Goal: Task Accomplishment & Management: Manage account settings

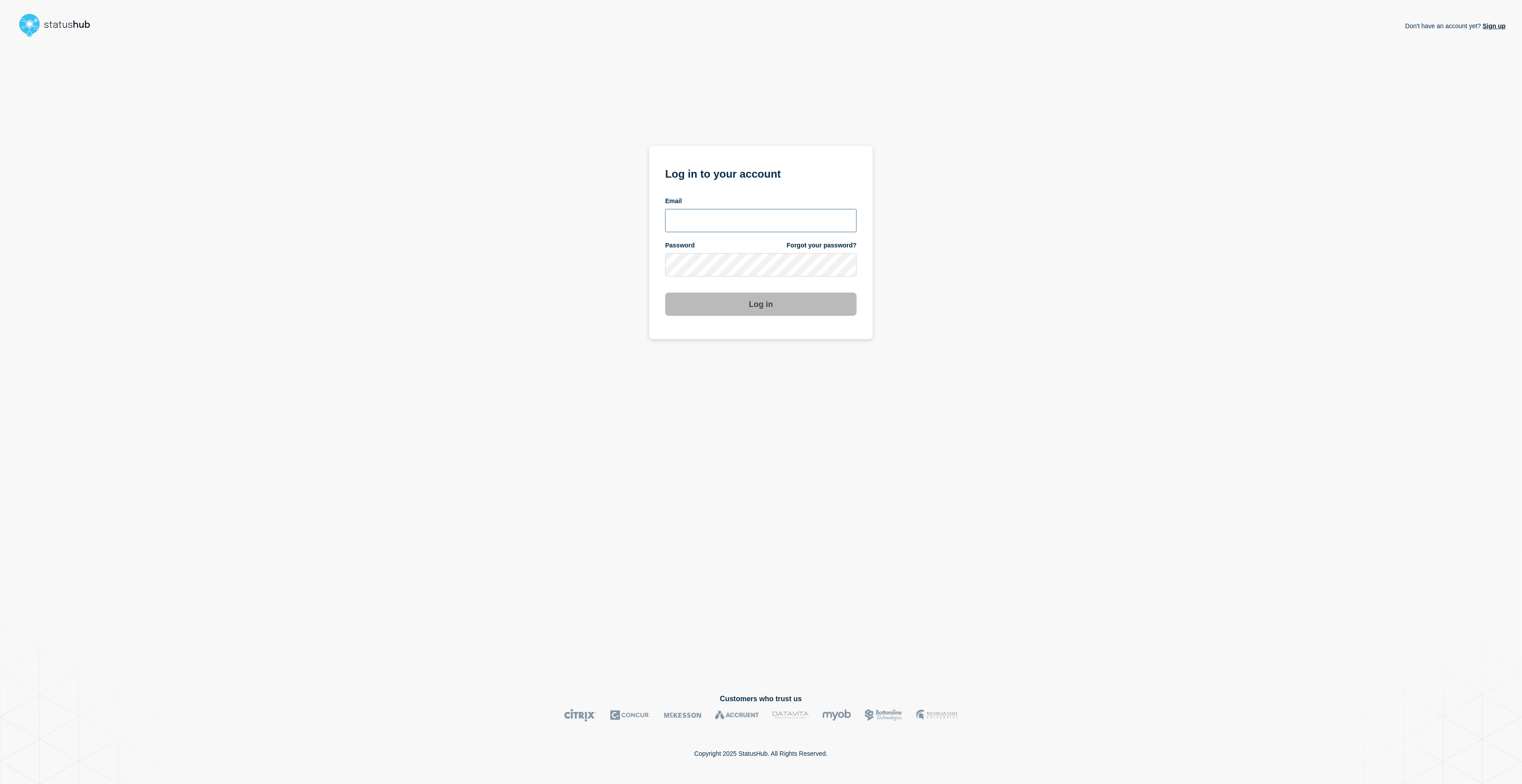
type input "[PERSON_NAME][EMAIL_ADDRESS][PERSON_NAME][DOMAIN_NAME]"
click at [733, 303] on button "Log in" at bounding box center [761, 304] width 191 height 23
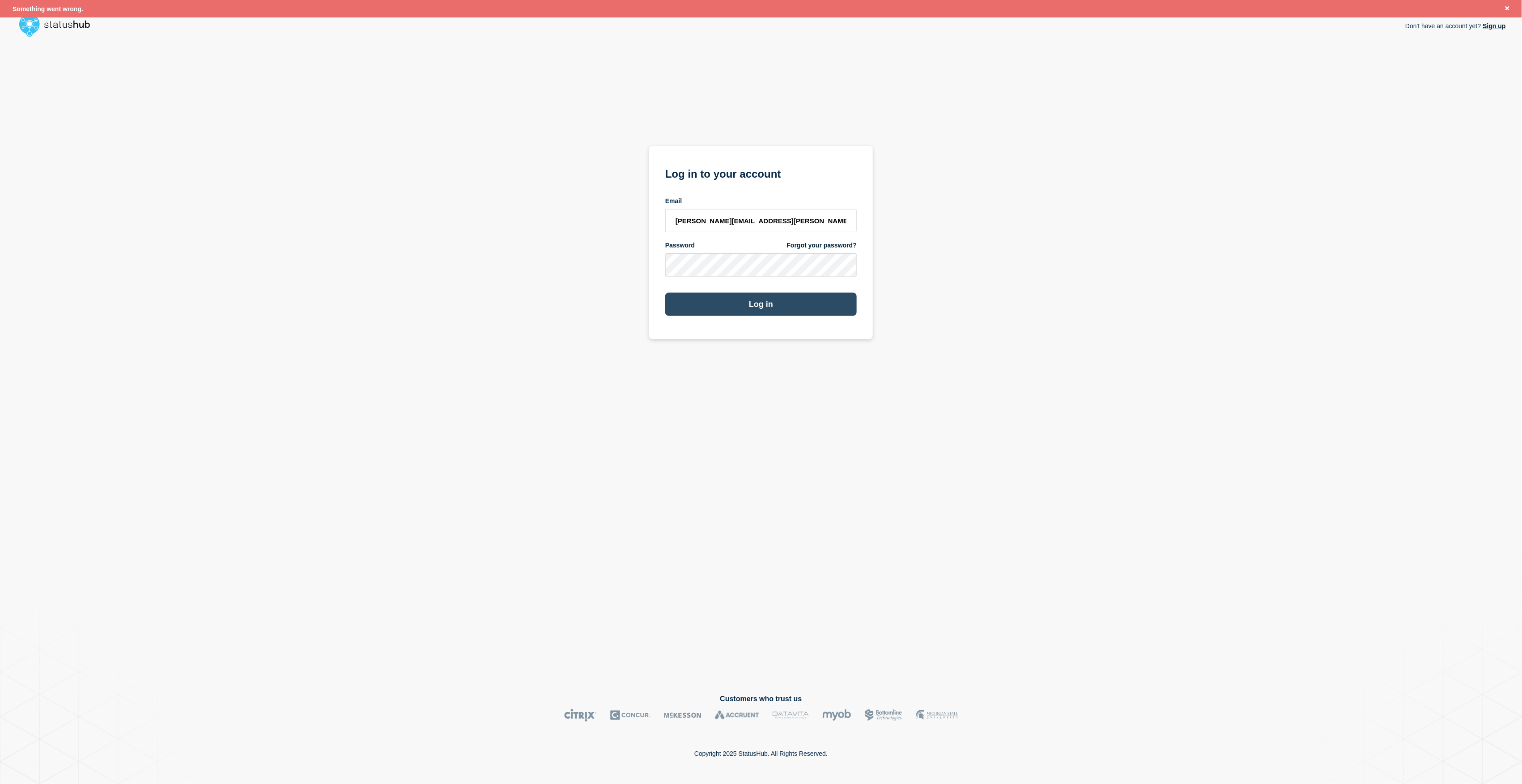
click at [755, 306] on button "Log in" at bounding box center [761, 304] width 191 height 23
